Goal: Task Accomplishment & Management: Use online tool/utility

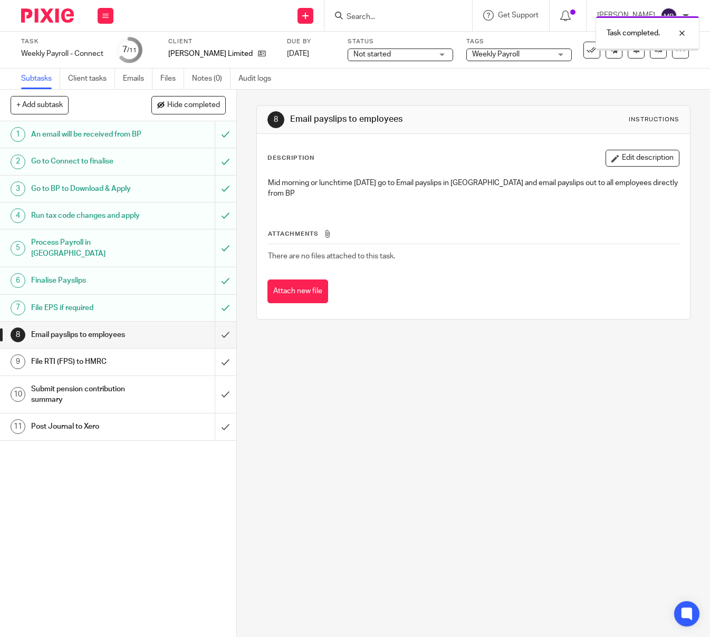
click at [48, 15] on img at bounding box center [47, 15] width 53 height 14
